Goal: Information Seeking & Learning: Learn about a topic

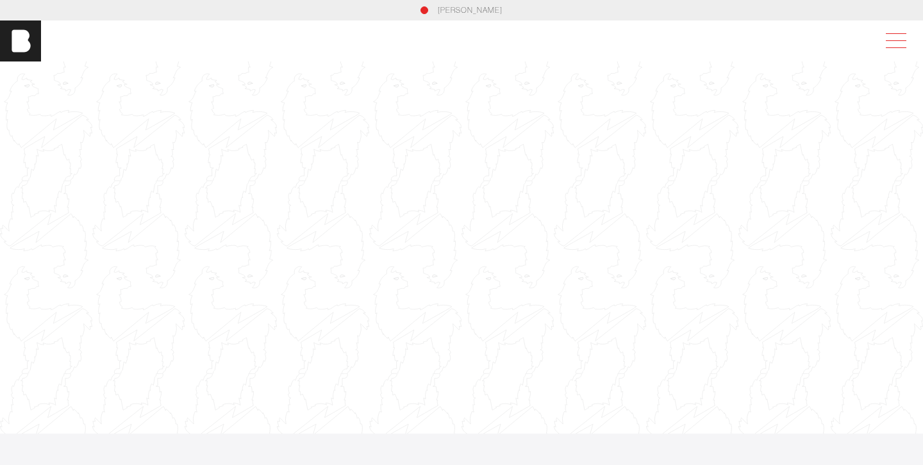
click at [894, 37] on span at bounding box center [892, 40] width 29 height 23
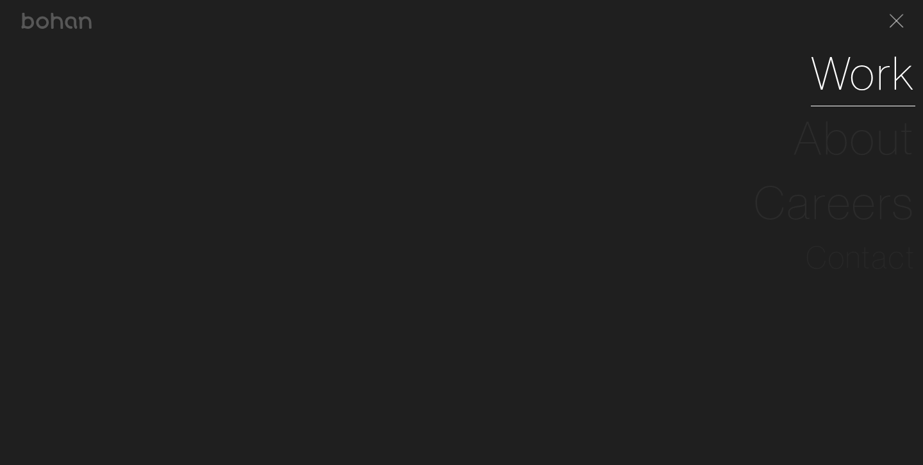
click at [877, 74] on link "Work" at bounding box center [862, 73] width 104 height 65
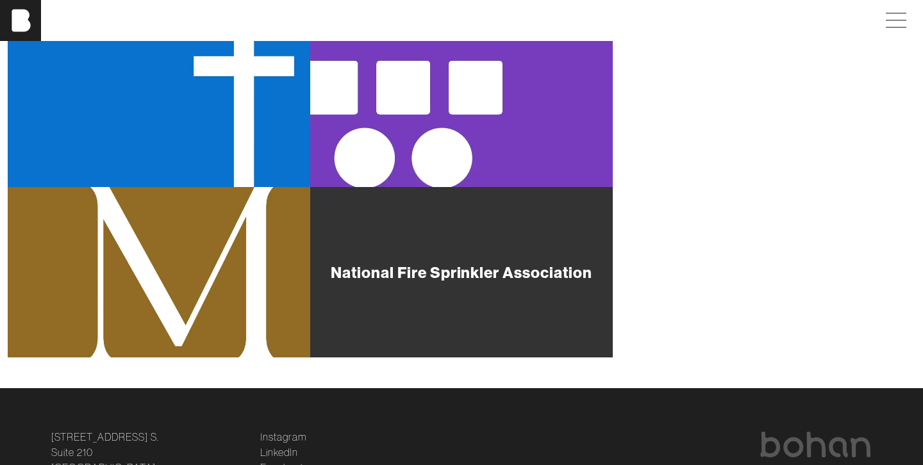
scroll to position [898, 0]
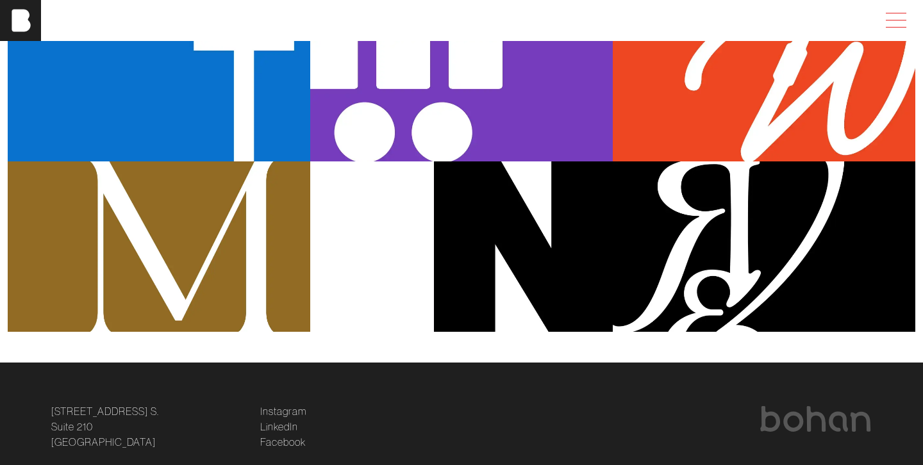
click at [899, 19] on span at bounding box center [892, 20] width 29 height 23
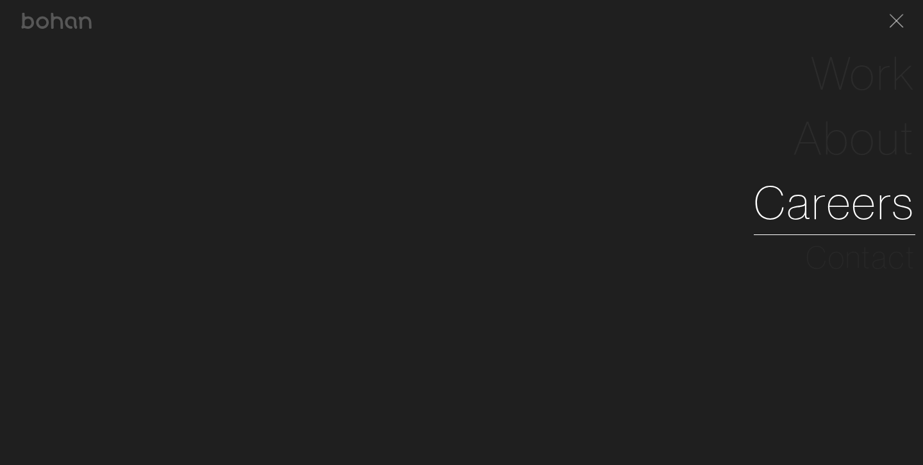
click at [865, 215] on link "Careers" at bounding box center [833, 202] width 161 height 65
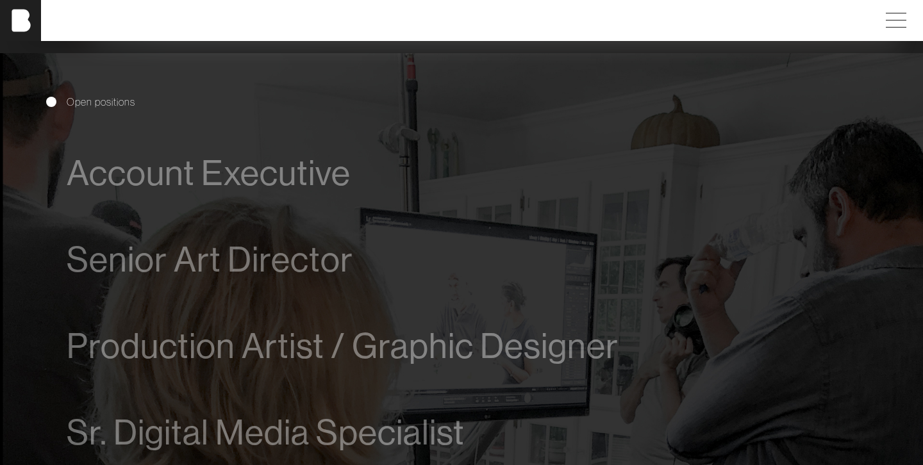
scroll to position [659, 0]
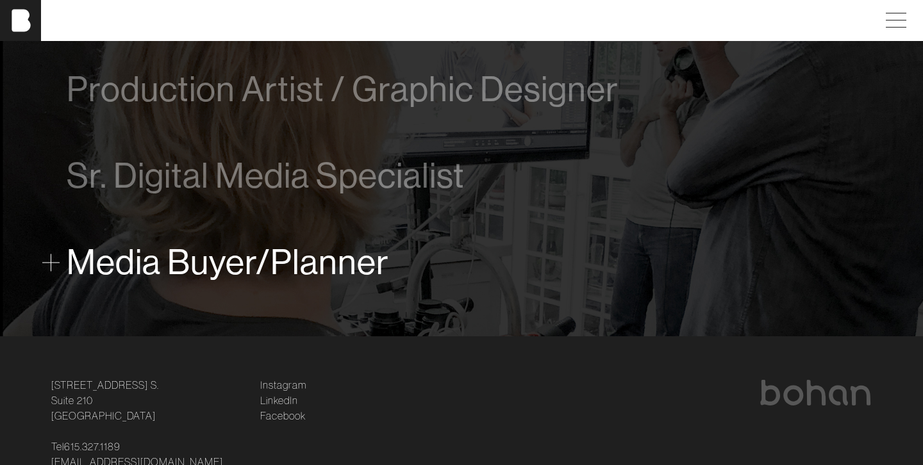
click at [229, 264] on span "Media Buyer/Planner" at bounding box center [228, 262] width 322 height 39
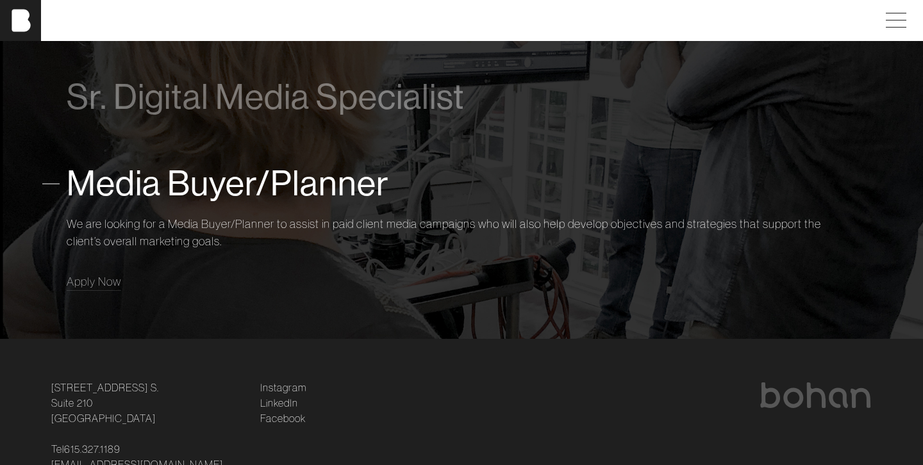
scroll to position [994, 0]
click at [76, 284] on span "Apply Now" at bounding box center [94, 281] width 54 height 15
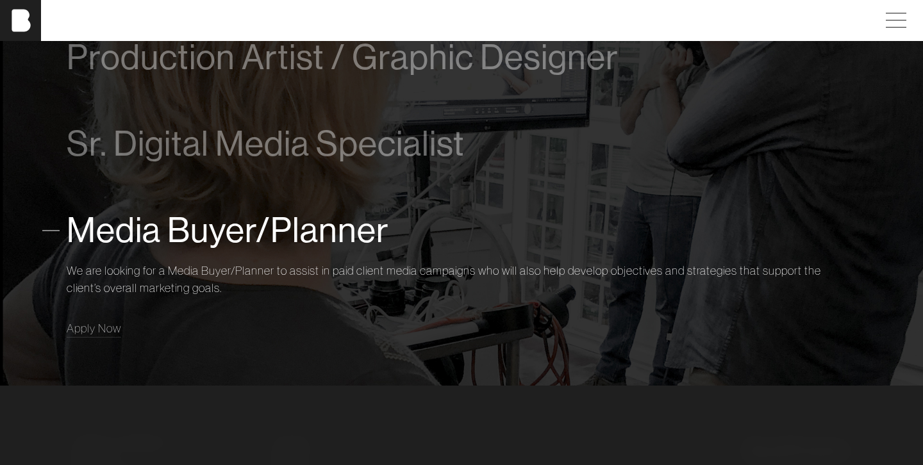
scroll to position [947, 0]
click at [263, 231] on span "Media Buyer/Planner" at bounding box center [228, 229] width 322 height 39
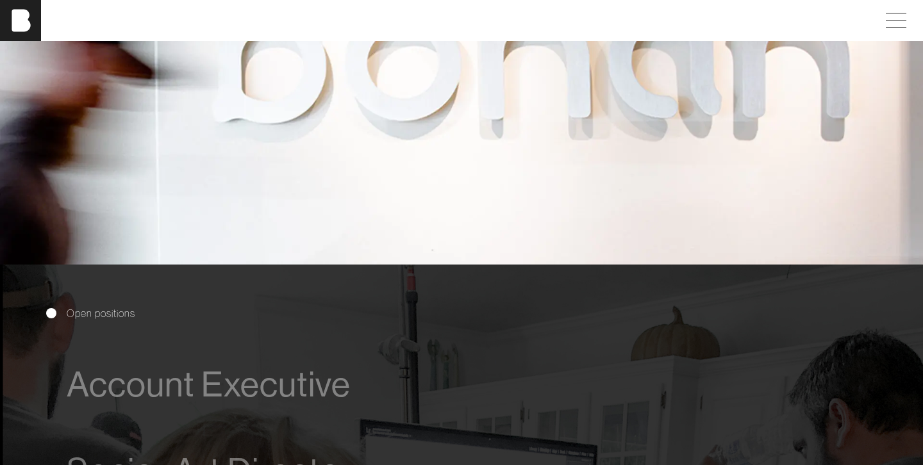
scroll to position [0, 0]
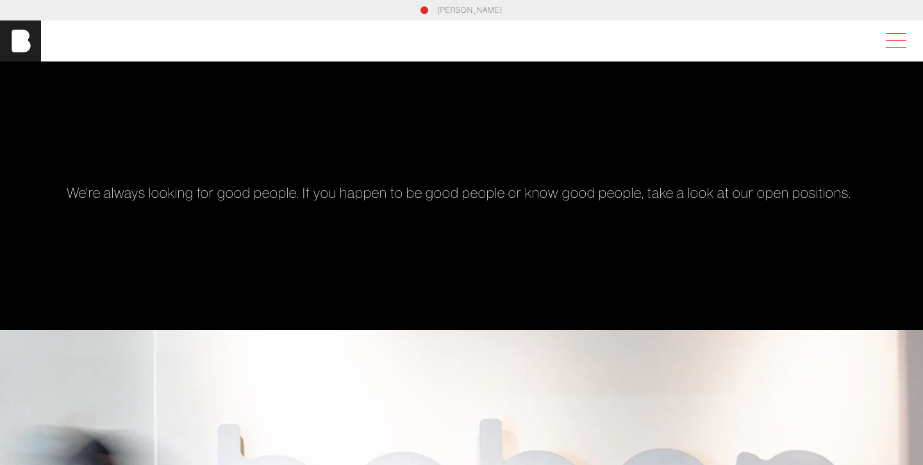
click at [914, 35] on div at bounding box center [896, 40] width 36 height 23
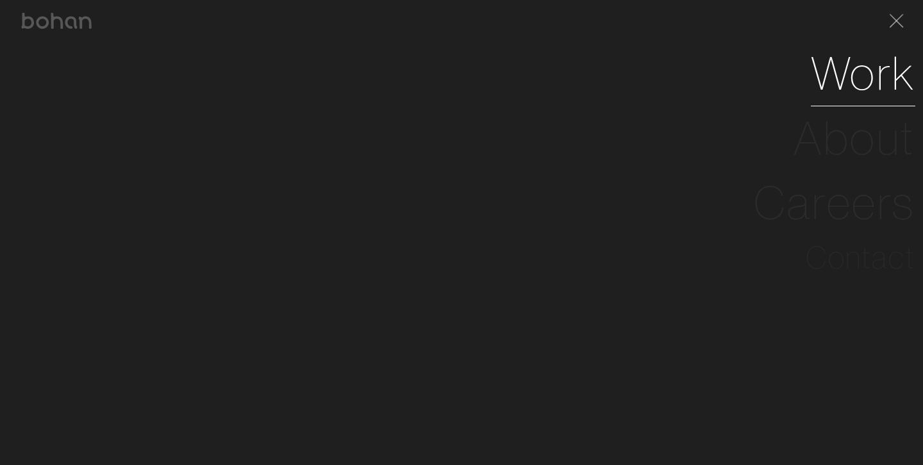
click at [852, 76] on link "Work" at bounding box center [862, 73] width 104 height 65
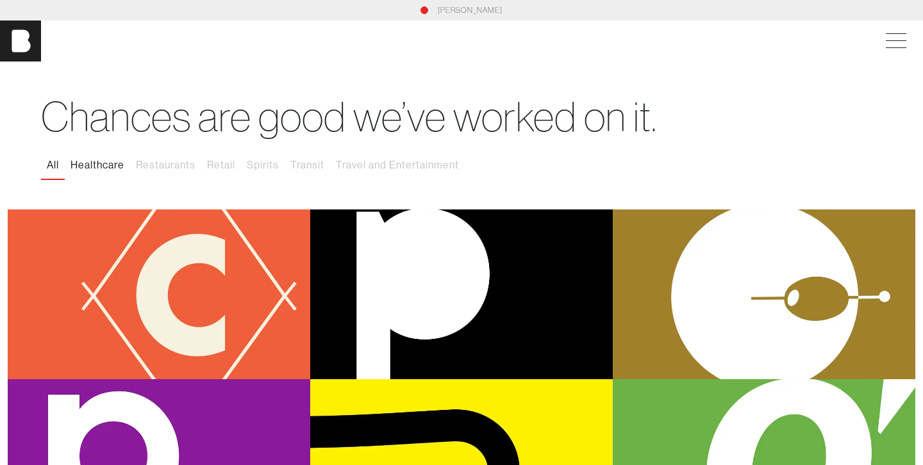
click at [89, 169] on button "Healthcare" at bounding box center [97, 165] width 65 height 27
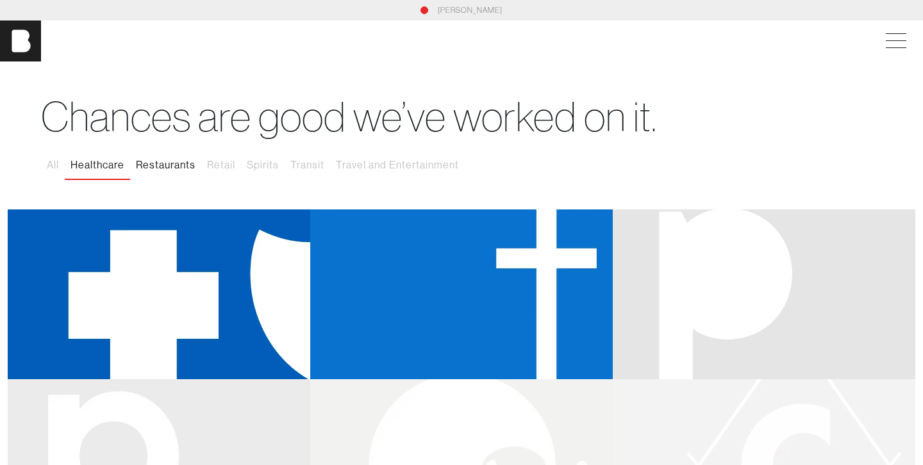
click at [183, 162] on button "Restaurants" at bounding box center [165, 165] width 71 height 27
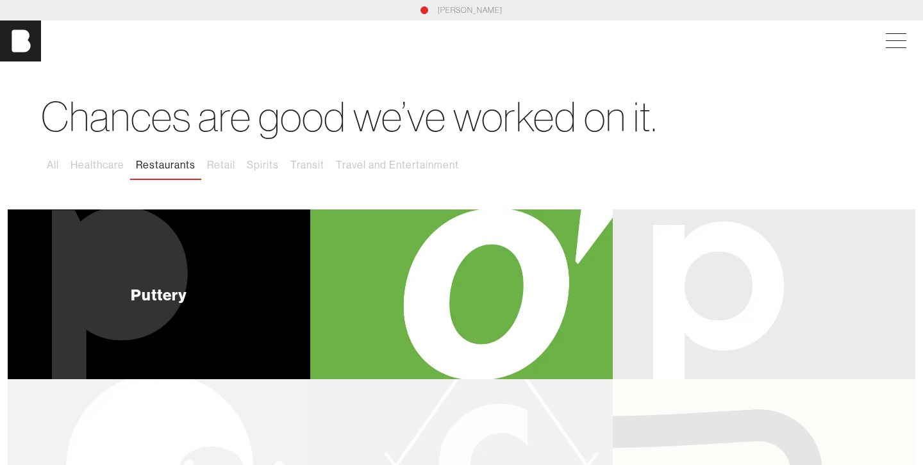
click at [202, 276] on div "Puttery" at bounding box center [159, 294] width 302 height 170
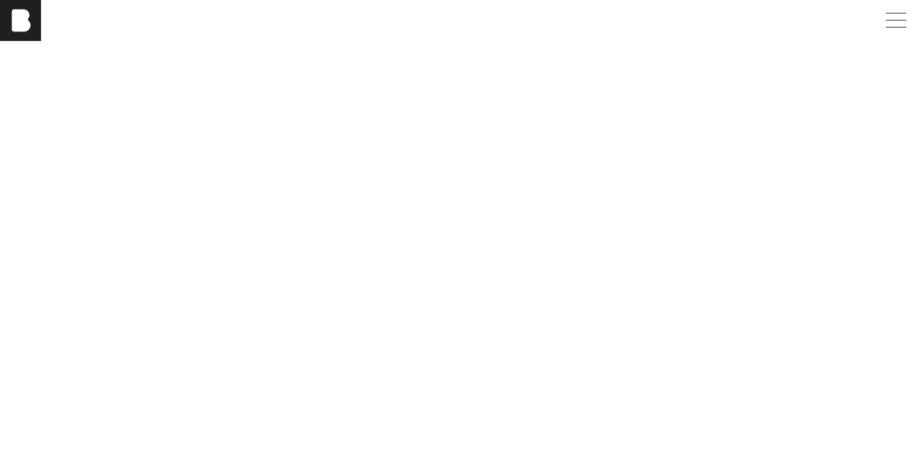
scroll to position [1597, 0]
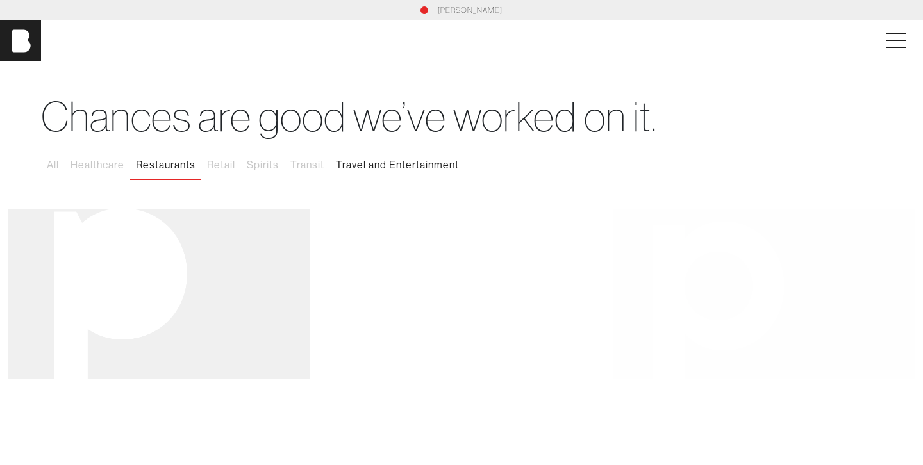
click at [431, 169] on button "Travel and Entertainment" at bounding box center [397, 165] width 135 height 27
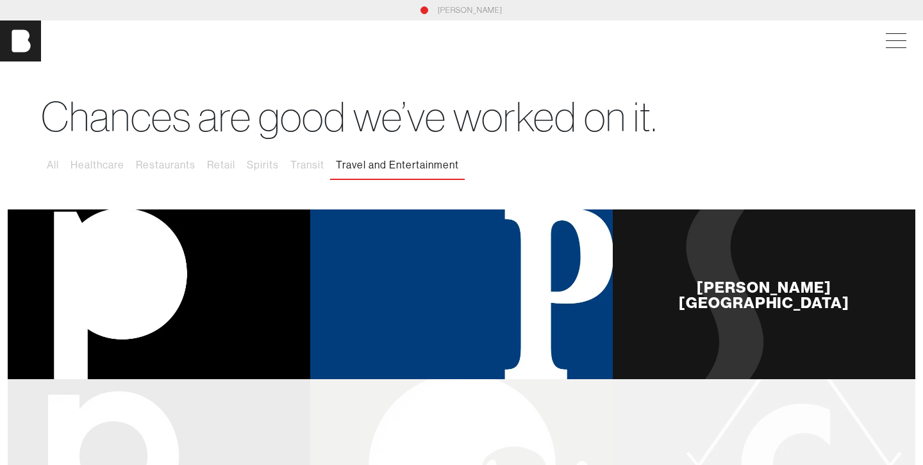
click at [657, 275] on div "[PERSON_NAME][GEOGRAPHIC_DATA]" at bounding box center [763, 294] width 302 height 170
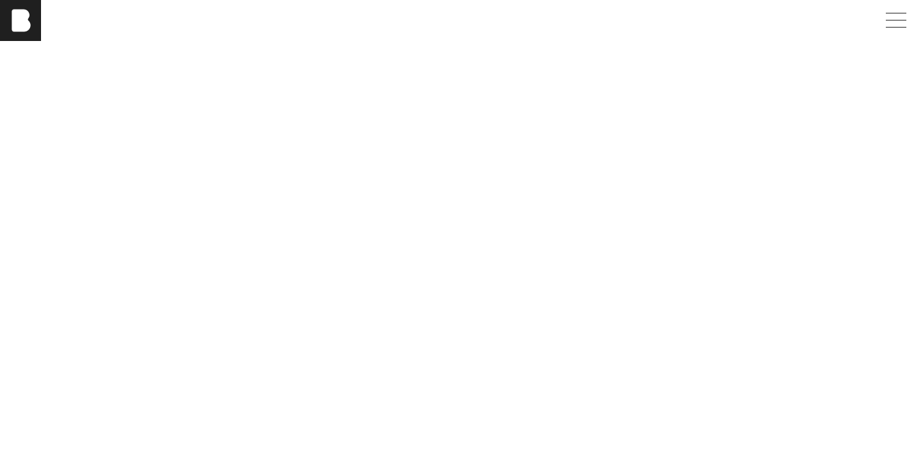
scroll to position [1773, 0]
